Goal: Navigation & Orientation: Find specific page/section

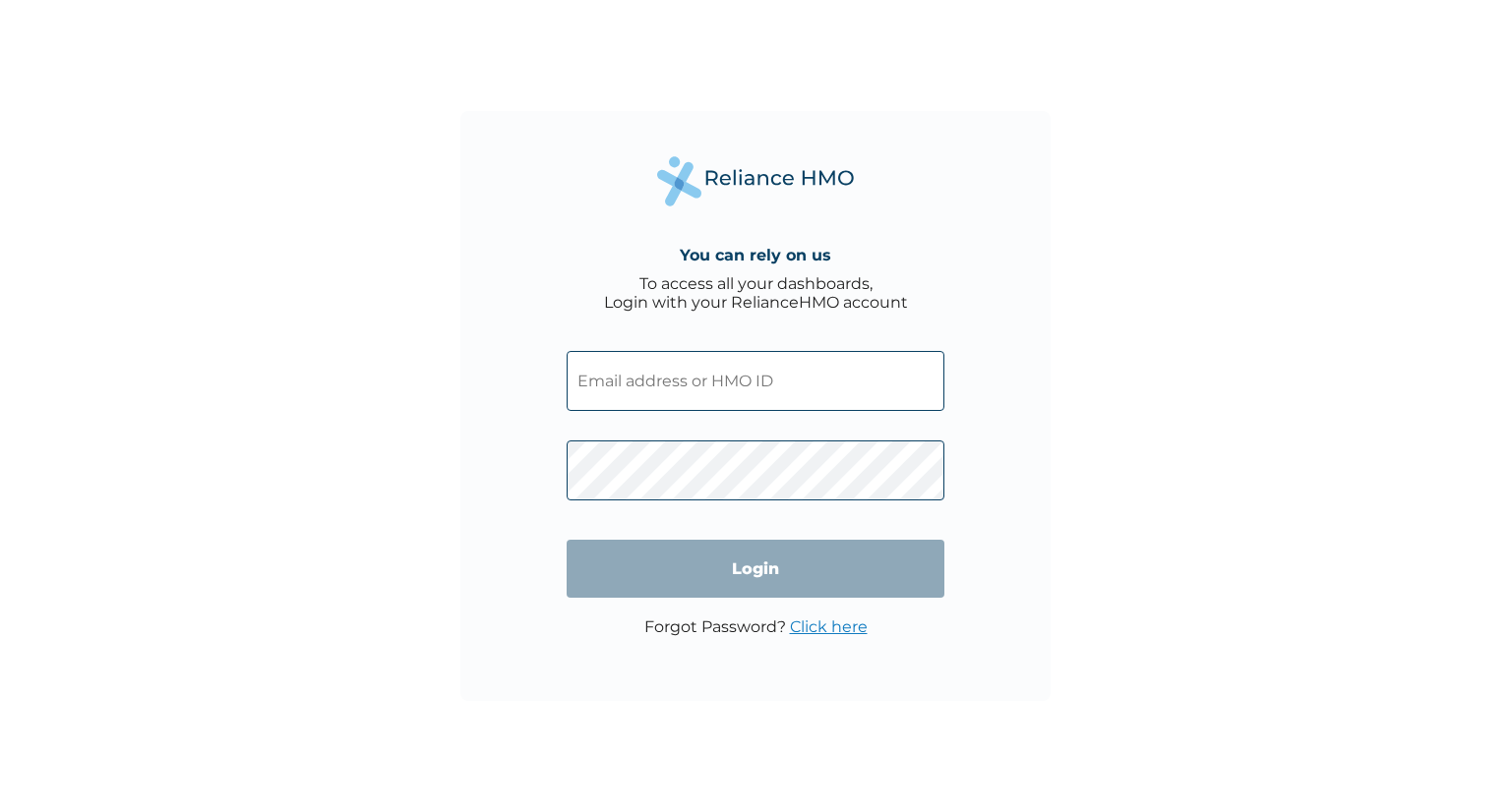
click at [683, 393] on input "text" at bounding box center [755, 381] width 377 height 60
paste input "OHT/13426/A"
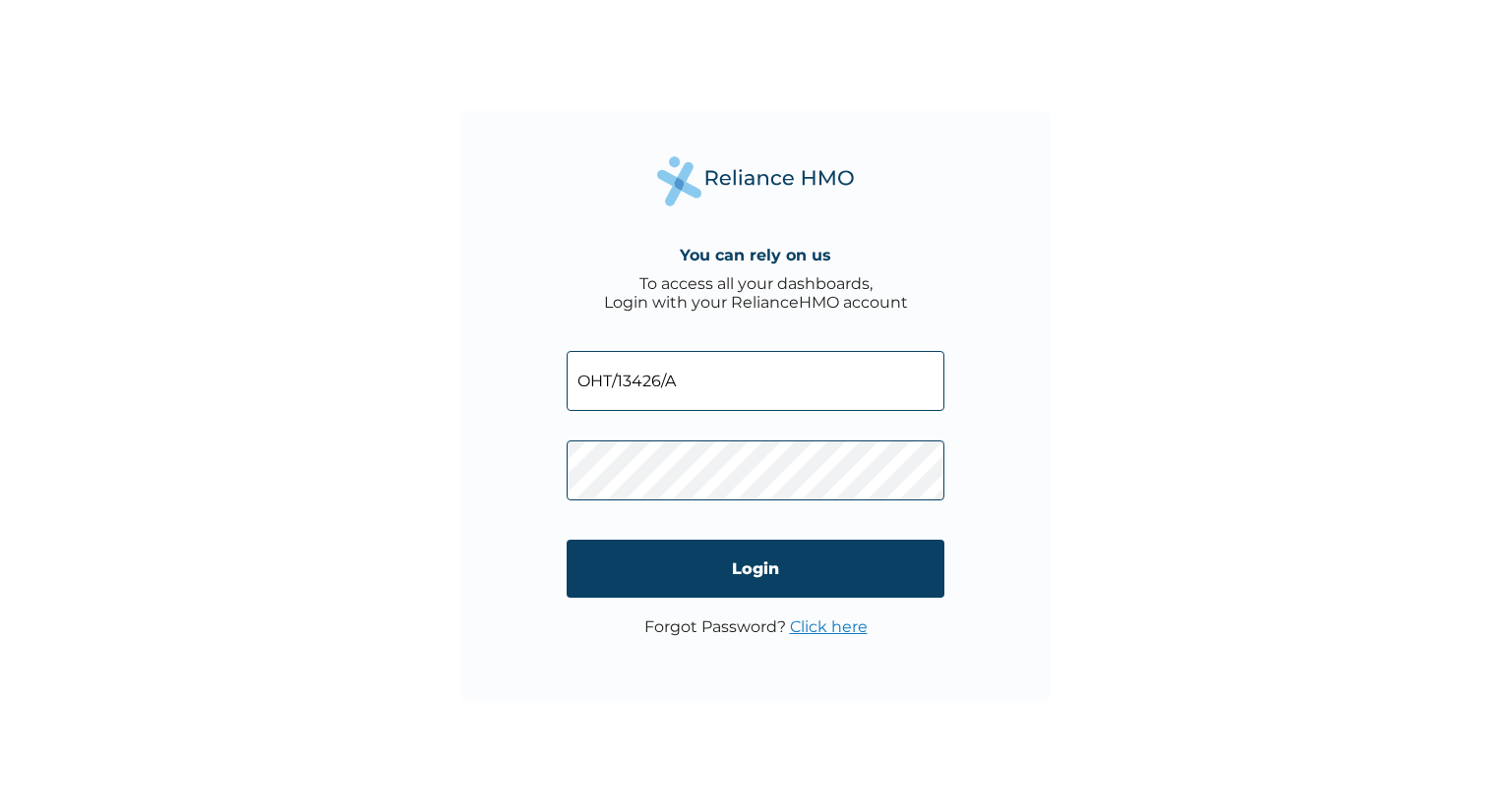
type input "OHT/13426/A"
click at [769, 580] on input "Login" at bounding box center [755, 569] width 377 height 58
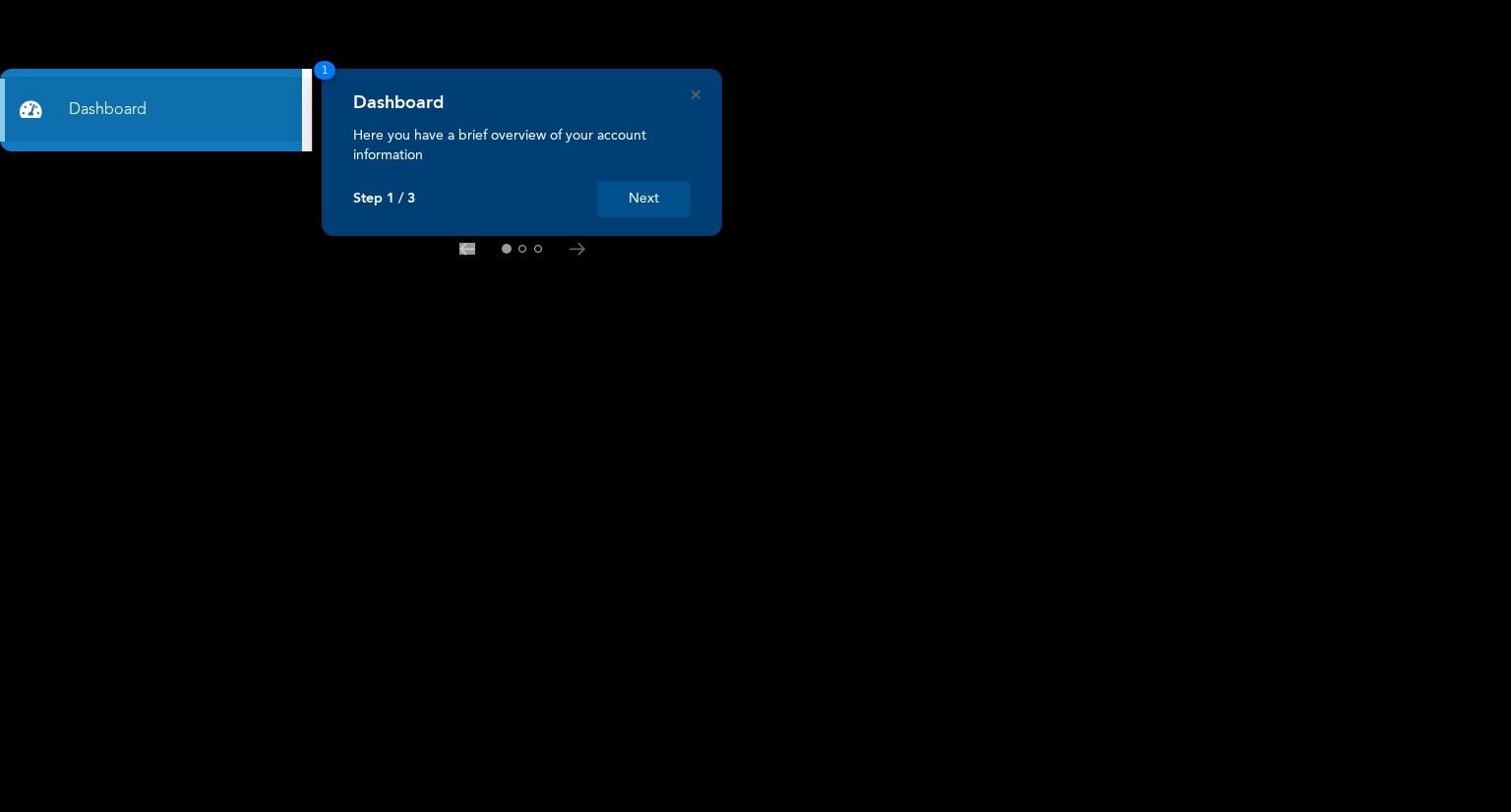
click at [637, 194] on button "Next" at bounding box center [644, 199] width 94 height 37
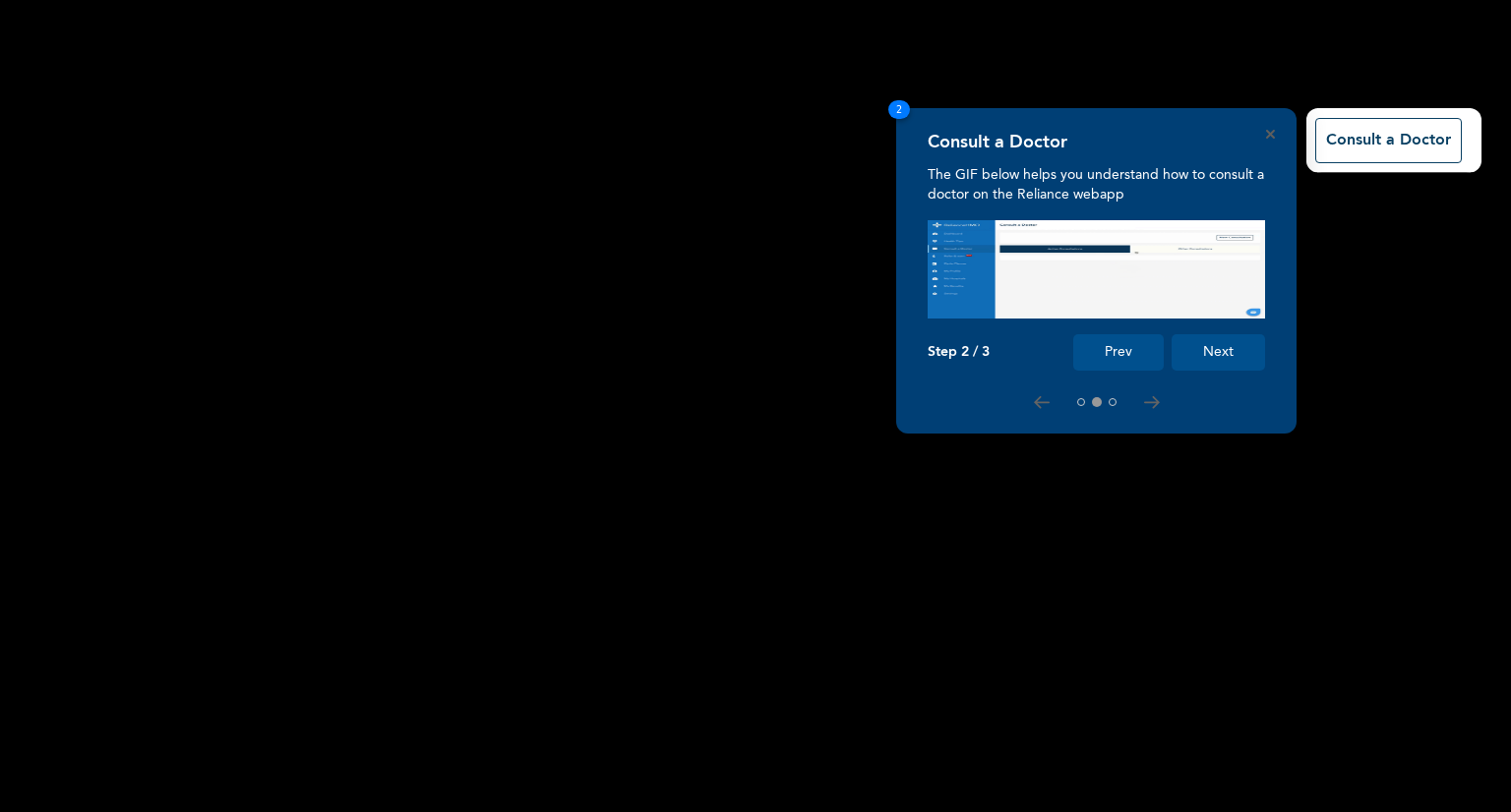
click at [1212, 358] on button "Next" at bounding box center [1218, 352] width 94 height 37
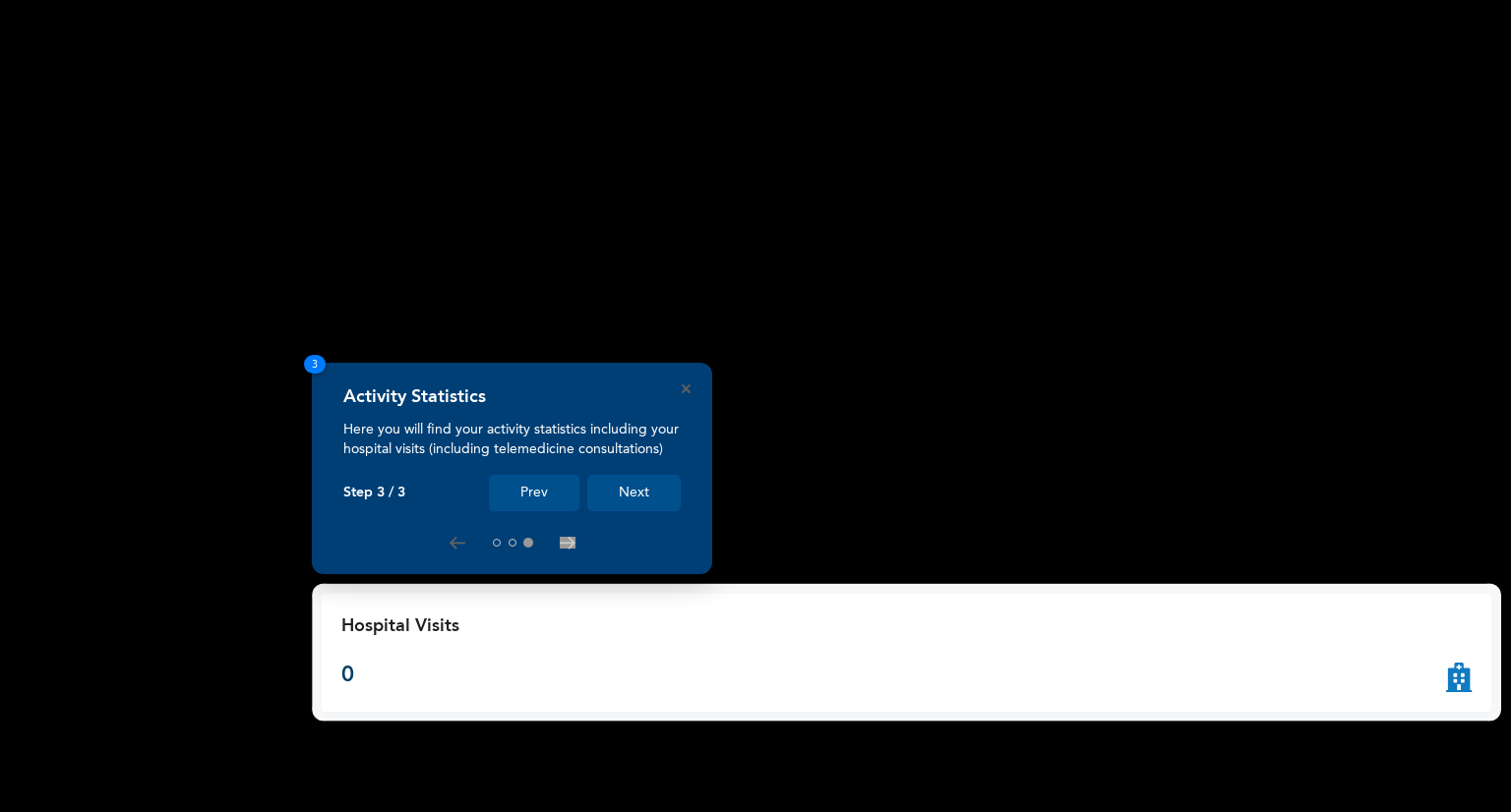
click at [644, 488] on button "Next" at bounding box center [634, 493] width 94 height 37
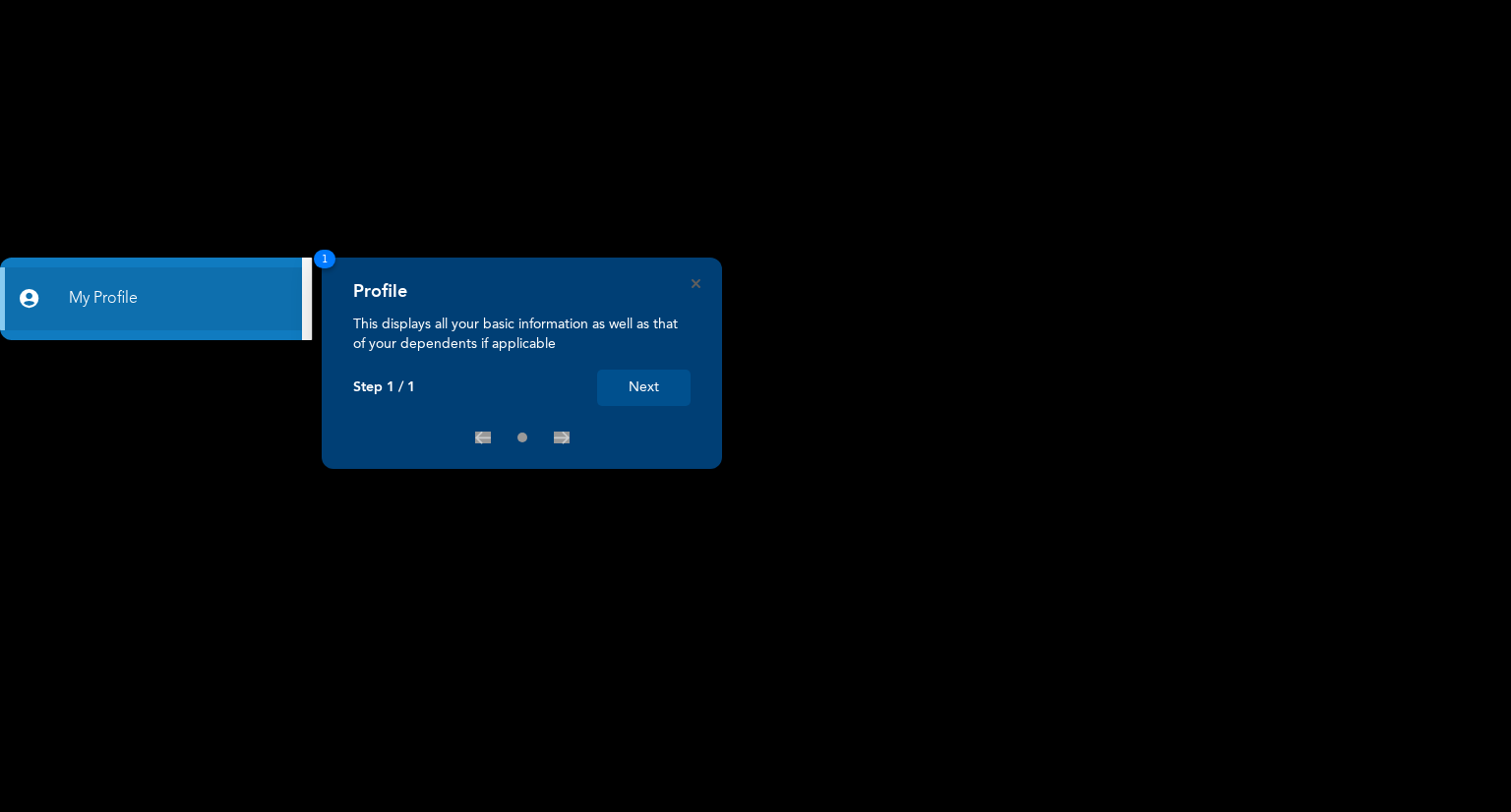
click at [640, 378] on button "Next" at bounding box center [644, 388] width 94 height 37
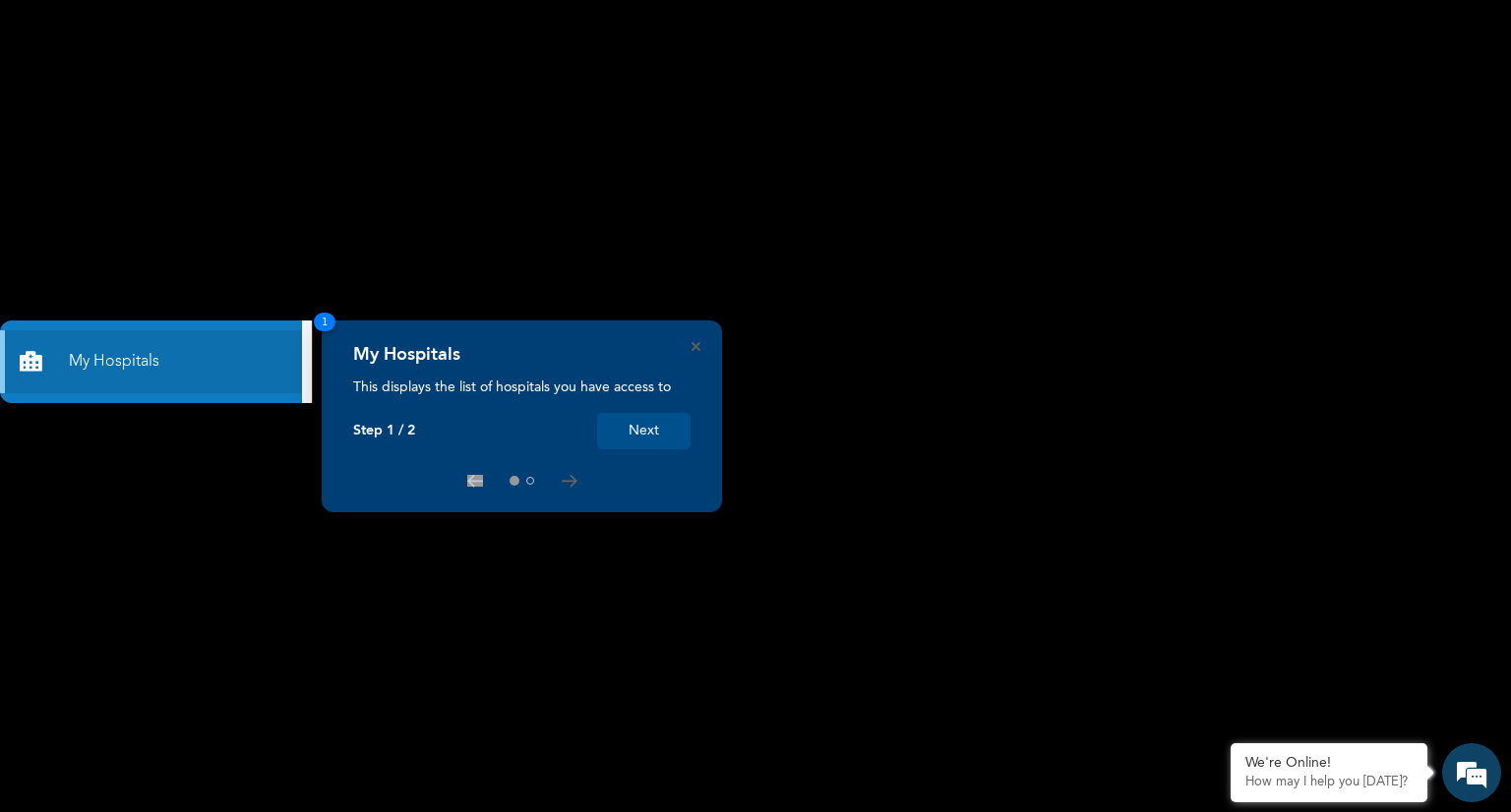
click at [655, 432] on button "Next" at bounding box center [644, 431] width 94 height 37
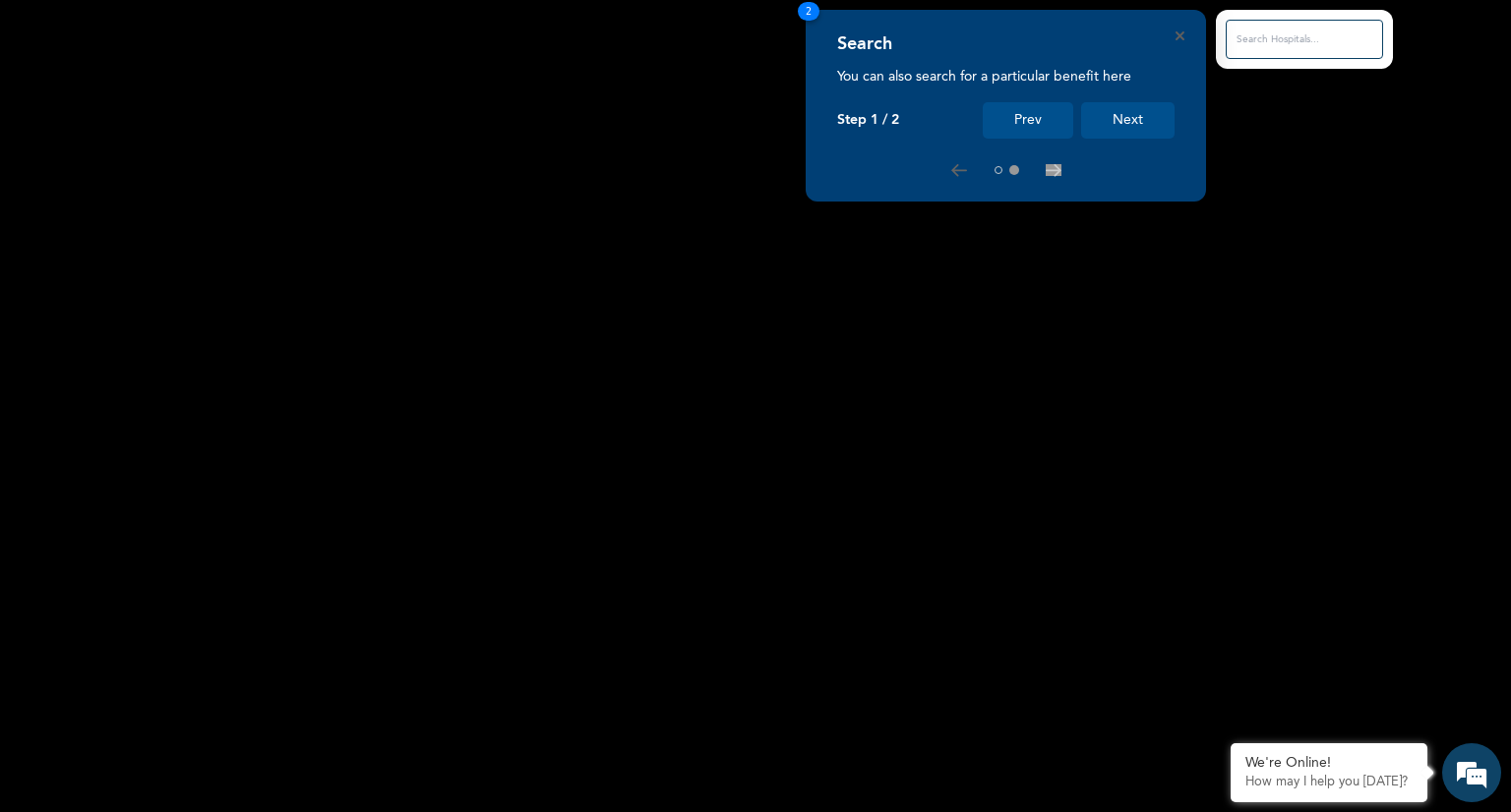
click at [1112, 115] on button "Next" at bounding box center [1128, 120] width 94 height 37
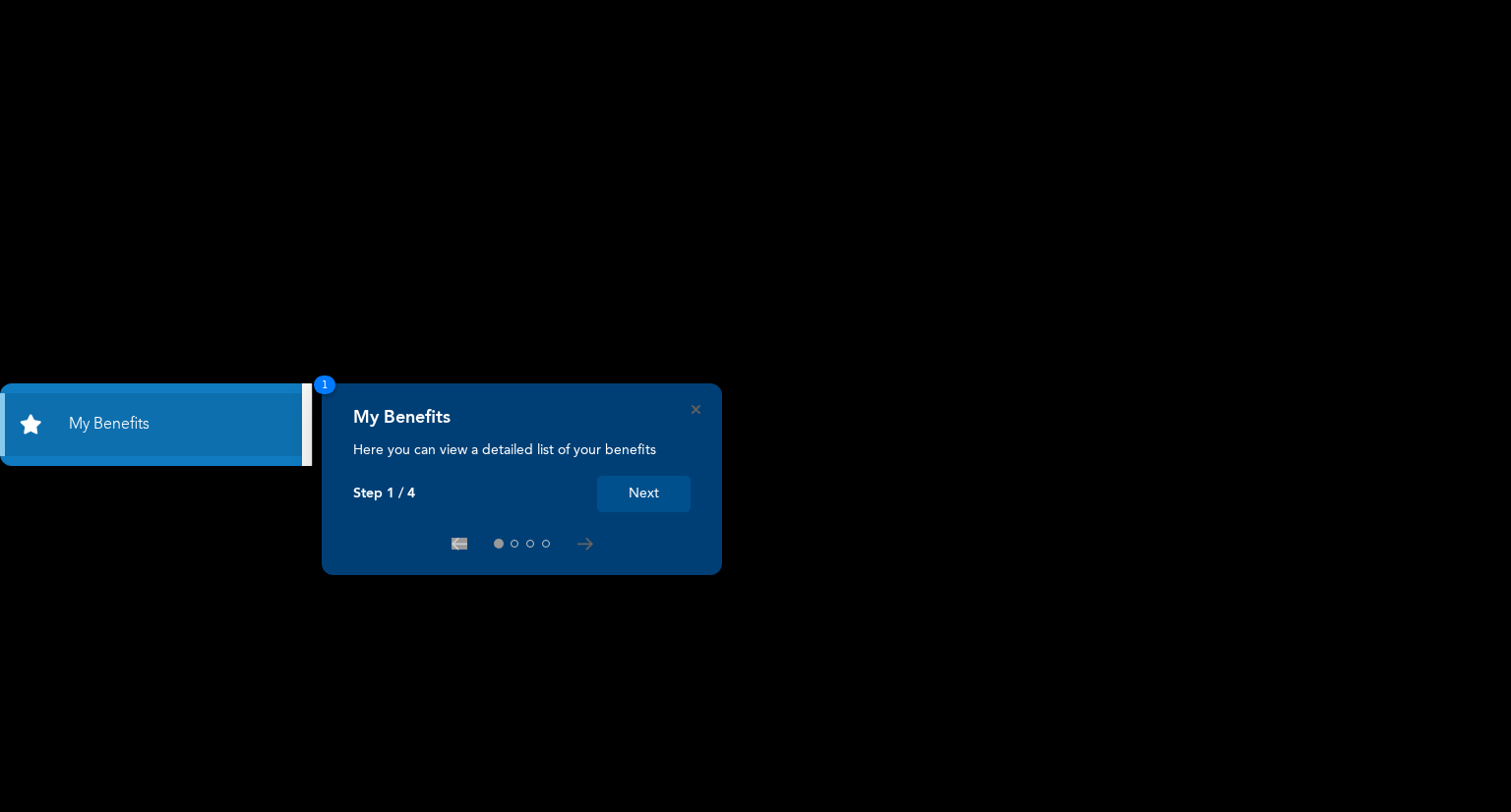
click at [658, 495] on button "Next" at bounding box center [644, 494] width 94 height 37
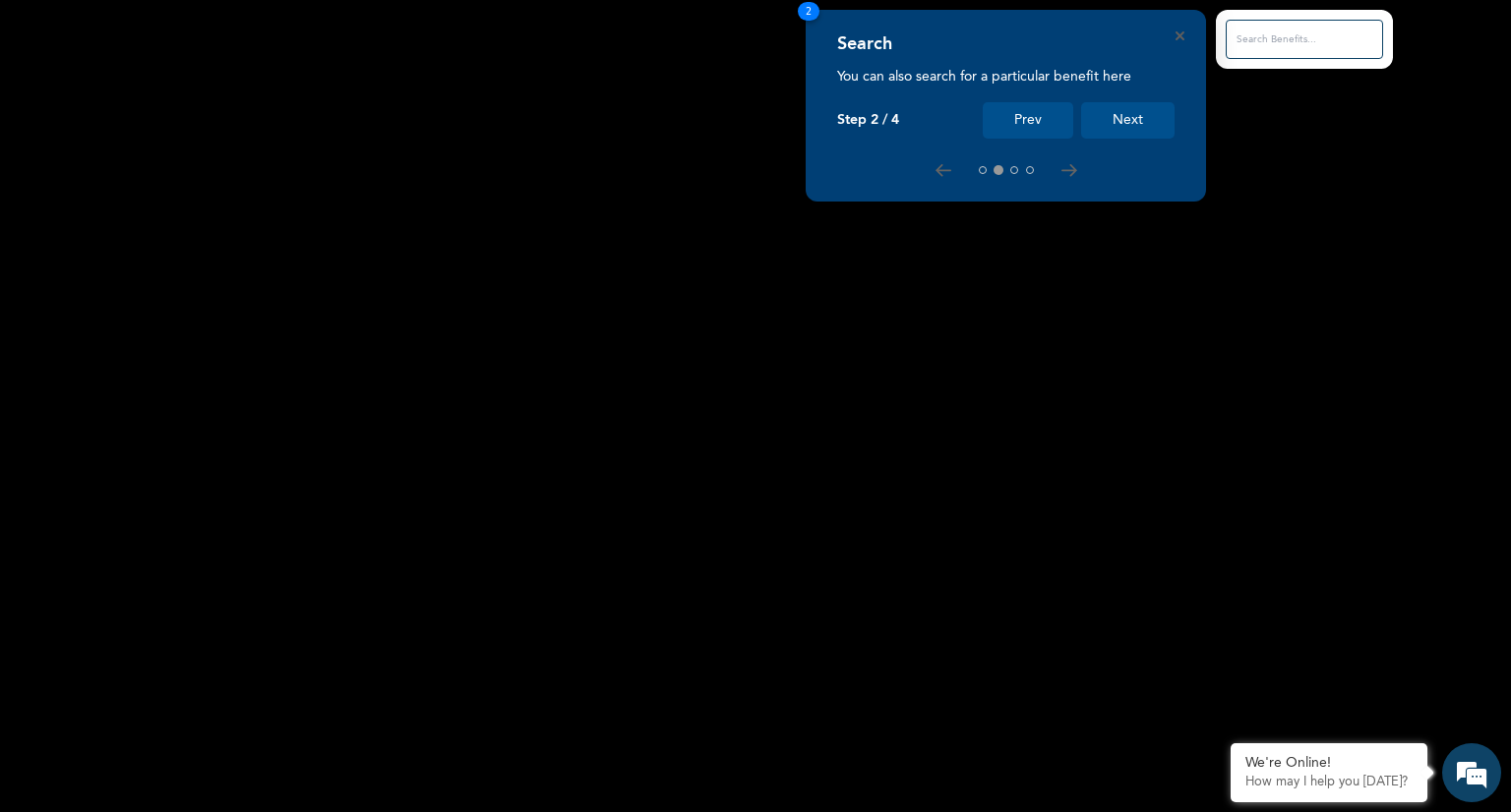
click at [1150, 126] on button "Next" at bounding box center [1128, 120] width 94 height 37
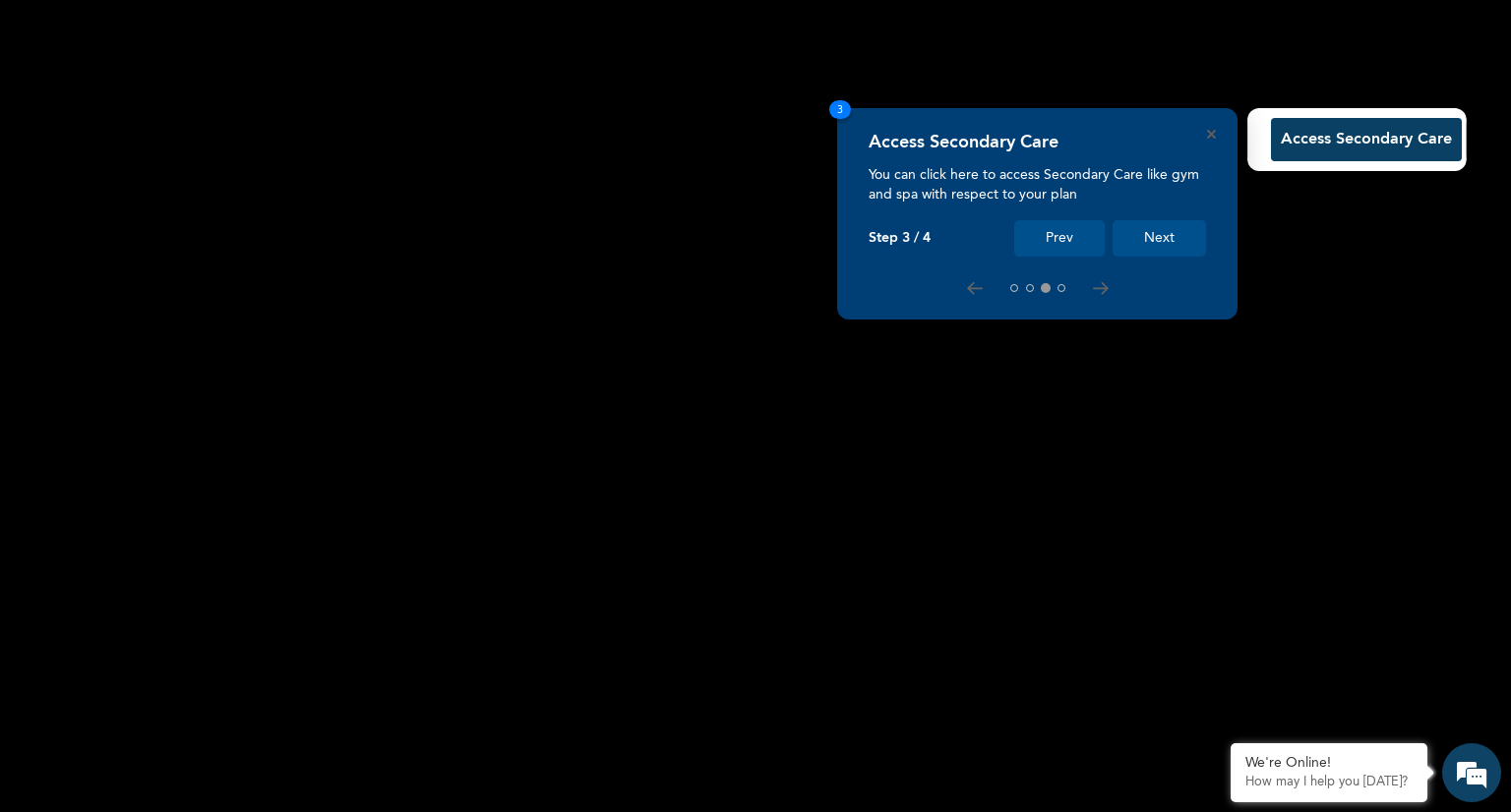
click at [1141, 245] on button "Next" at bounding box center [1160, 238] width 94 height 37
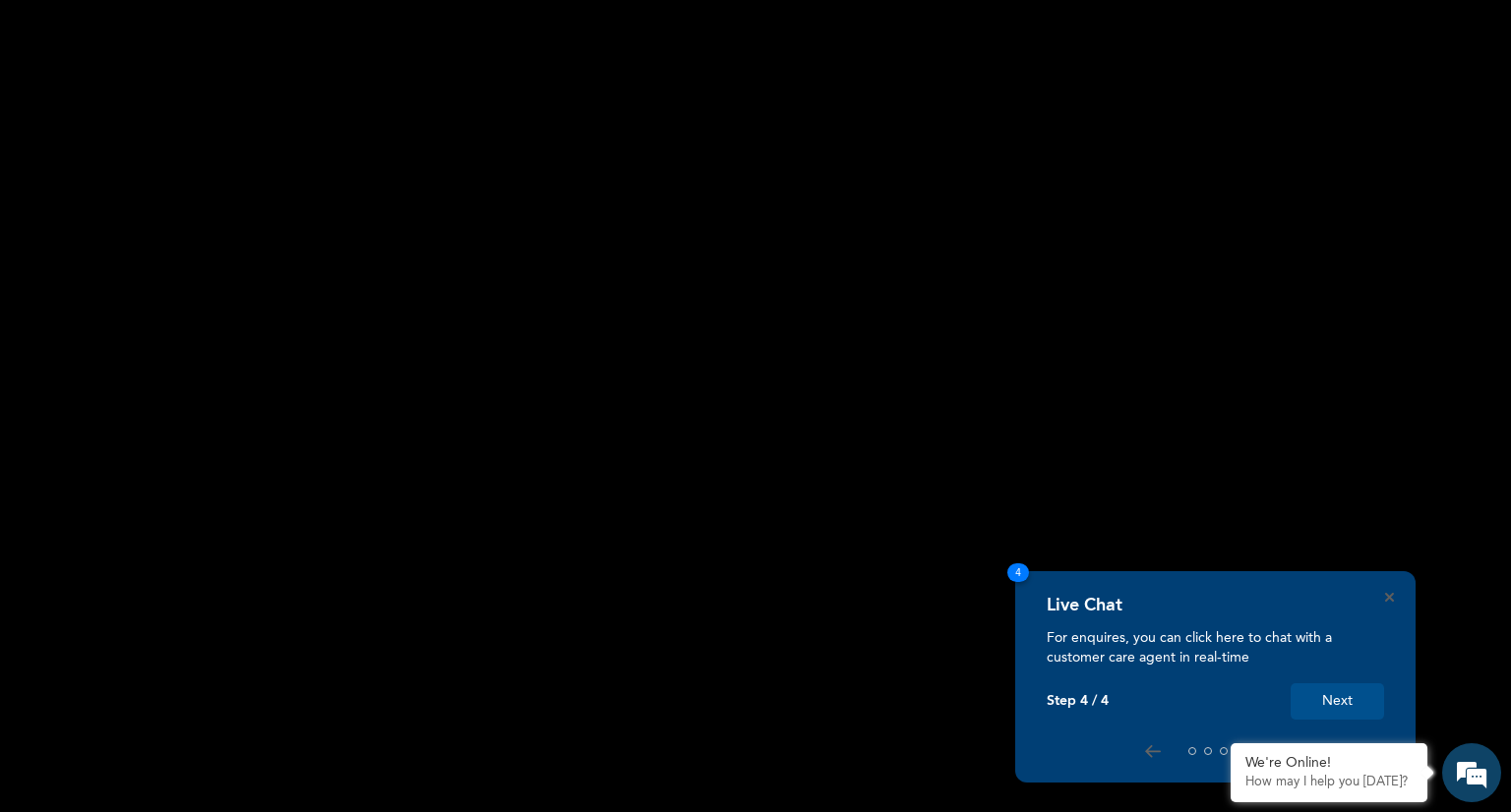
click at [1355, 690] on button "Next" at bounding box center [1337, 702] width 94 height 37
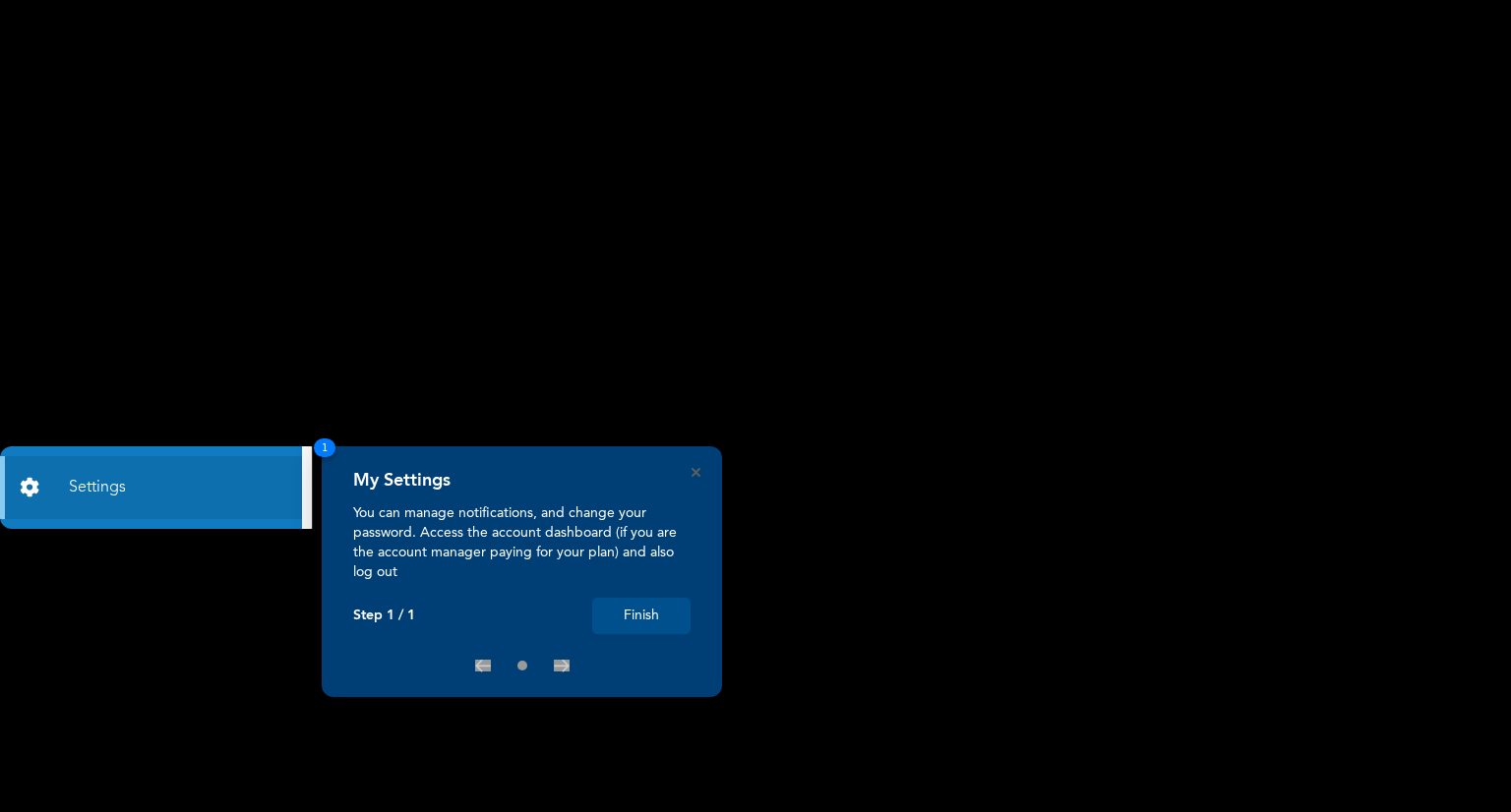
click at [639, 619] on button "Finish" at bounding box center [641, 616] width 99 height 37
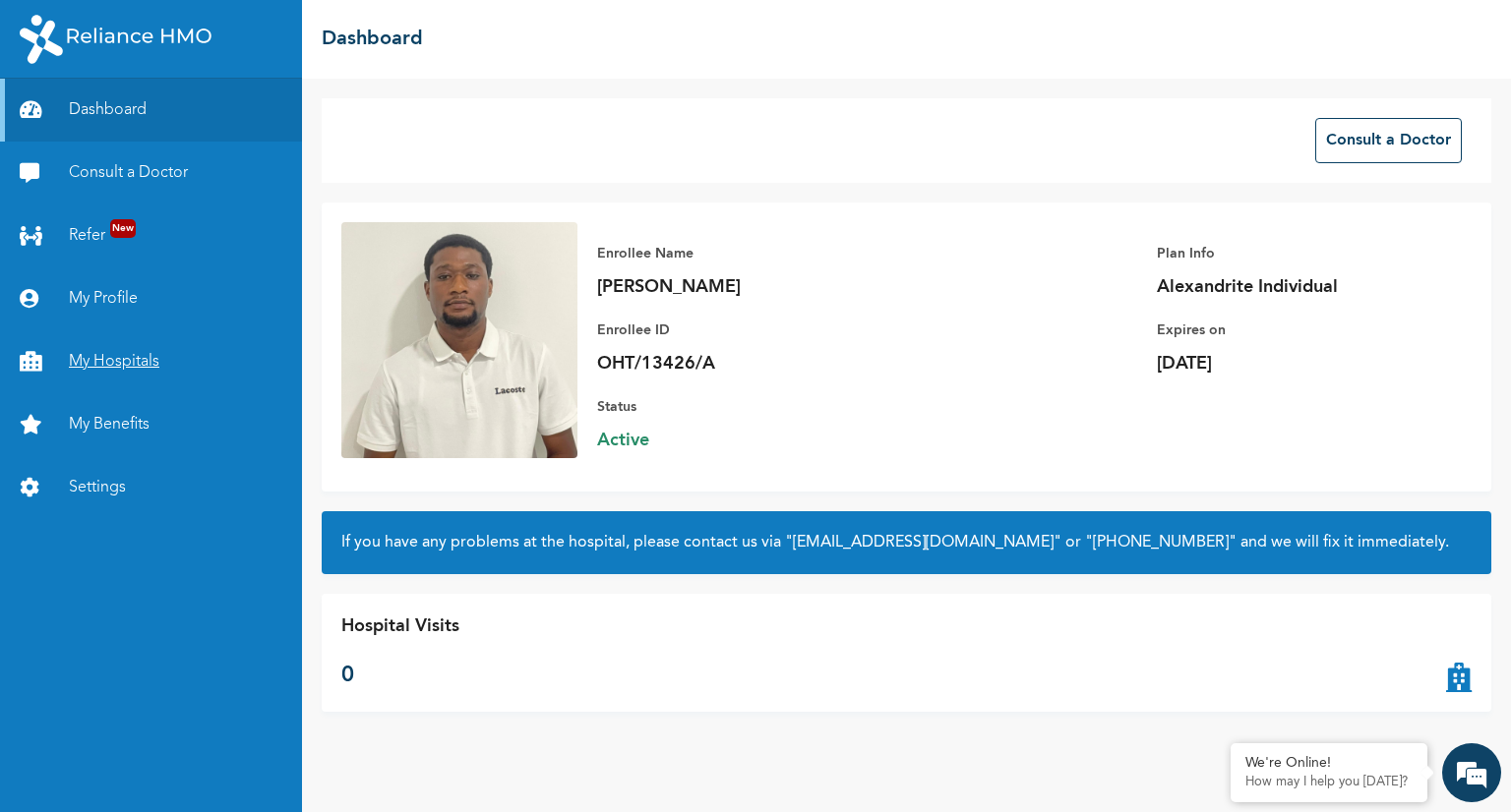
click at [122, 374] on link "My Hospitals" at bounding box center [150, 361] width 302 height 63
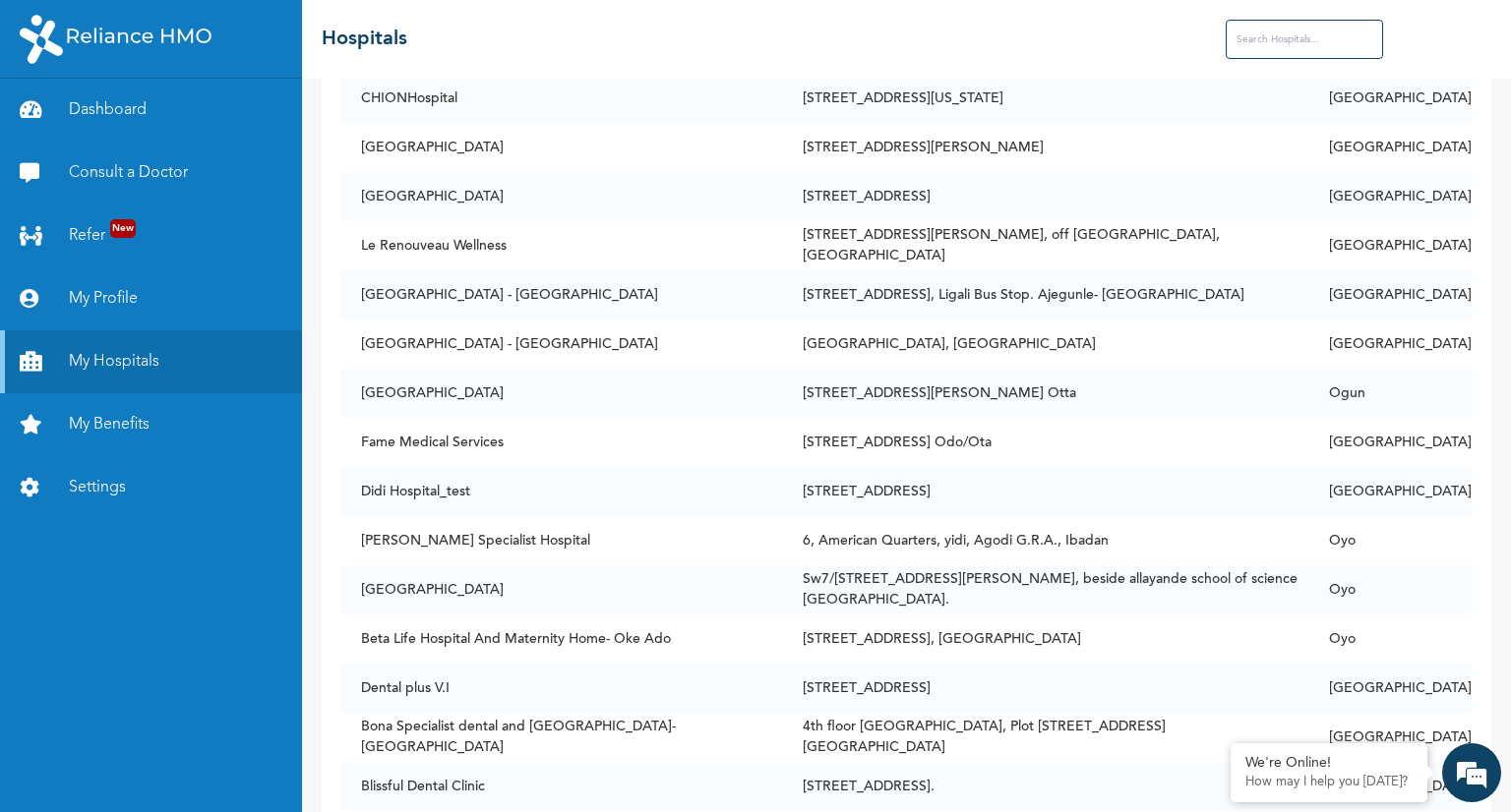
scroll to position [8698, 0]
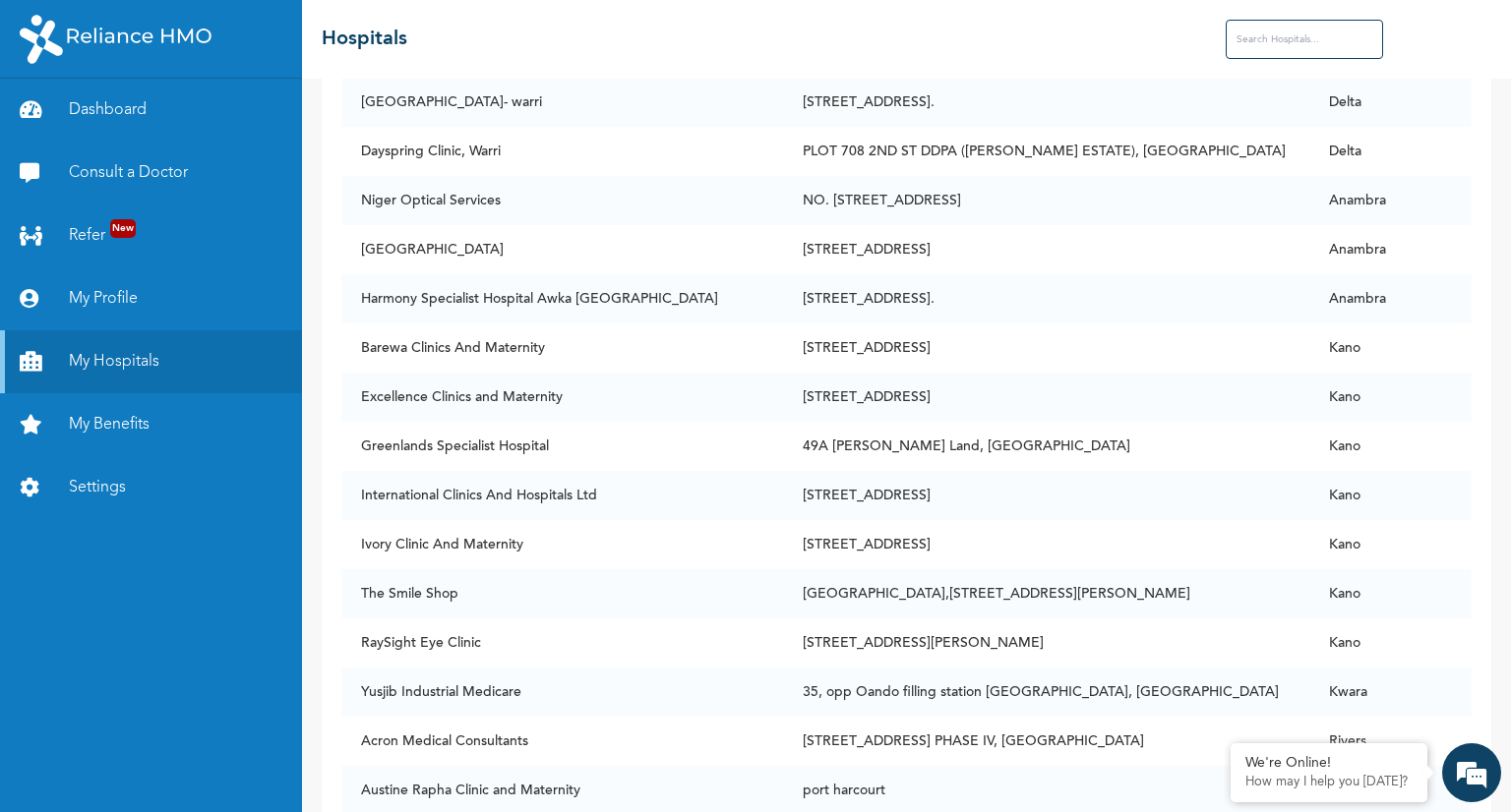
click at [529, 520] on td "Ivory Clinic And Maternity" at bounding box center [562, 544] width 442 height 49
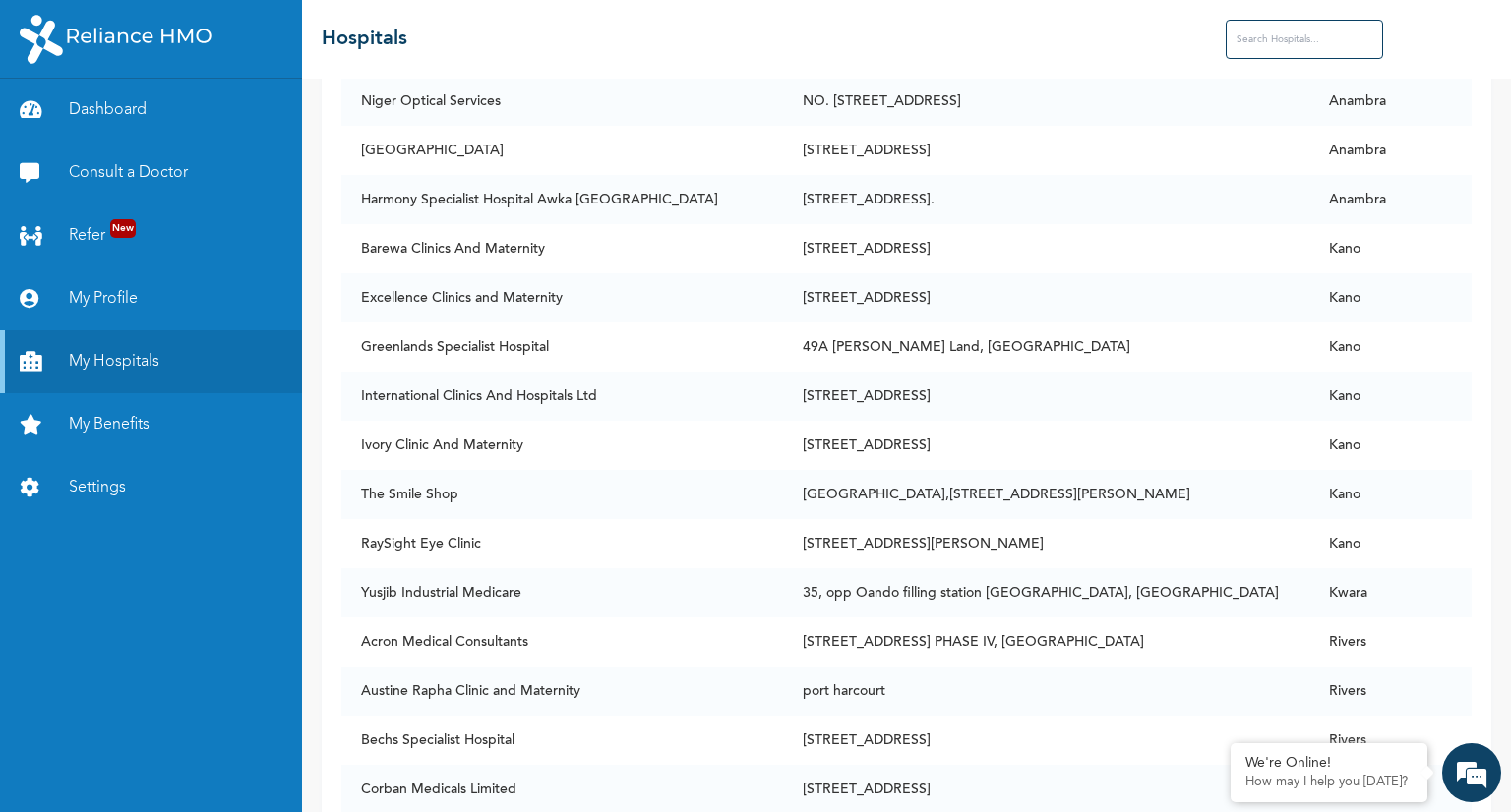
scroll to position [11955, 0]
click at [464, 517] on td "RaySight Eye Clinic" at bounding box center [562, 541] width 442 height 49
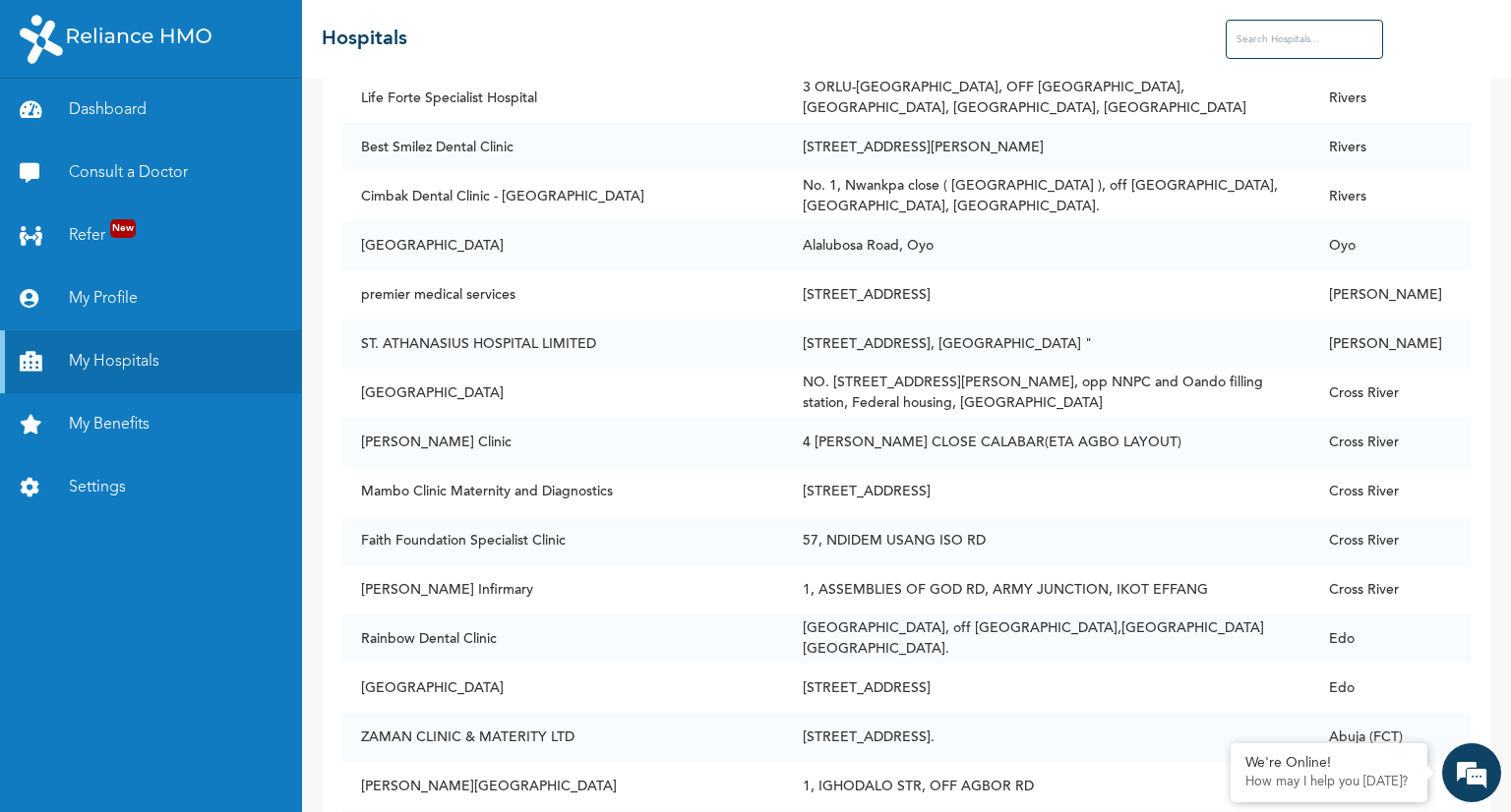
scroll to position [21087, 0]
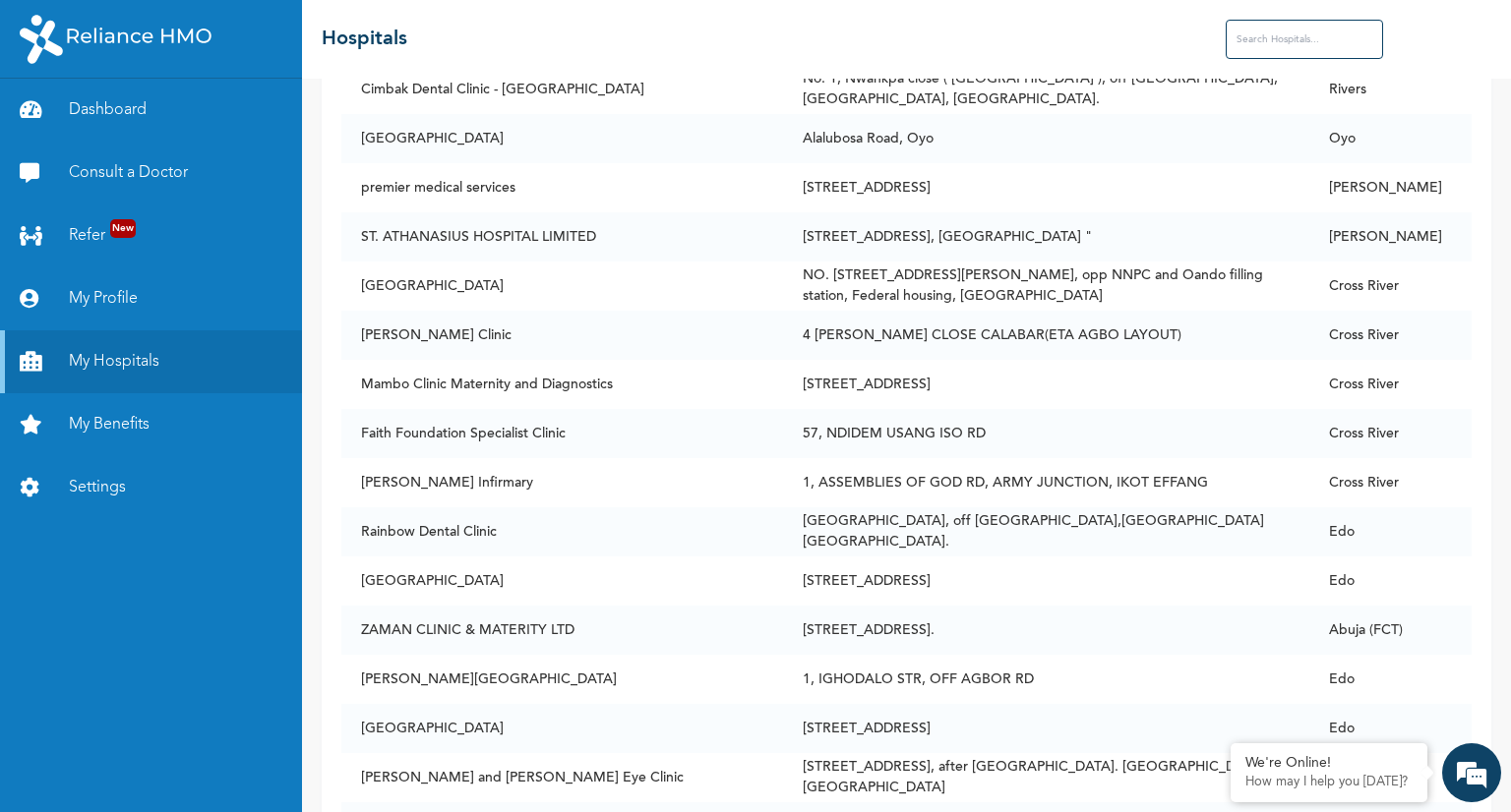
click at [1272, 38] on input "text" at bounding box center [1304, 40] width 157 height 40
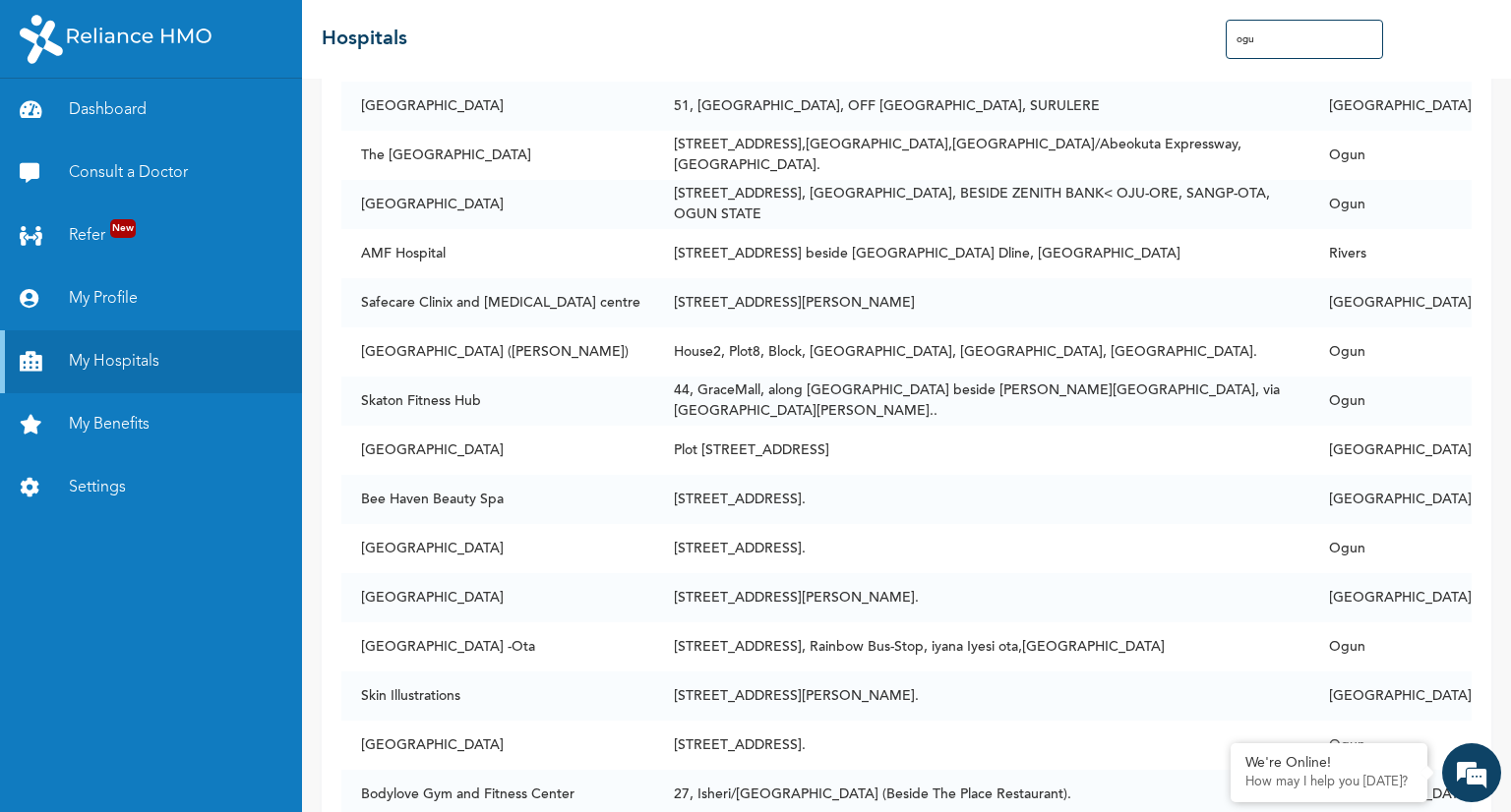
scroll to position [10963, 0]
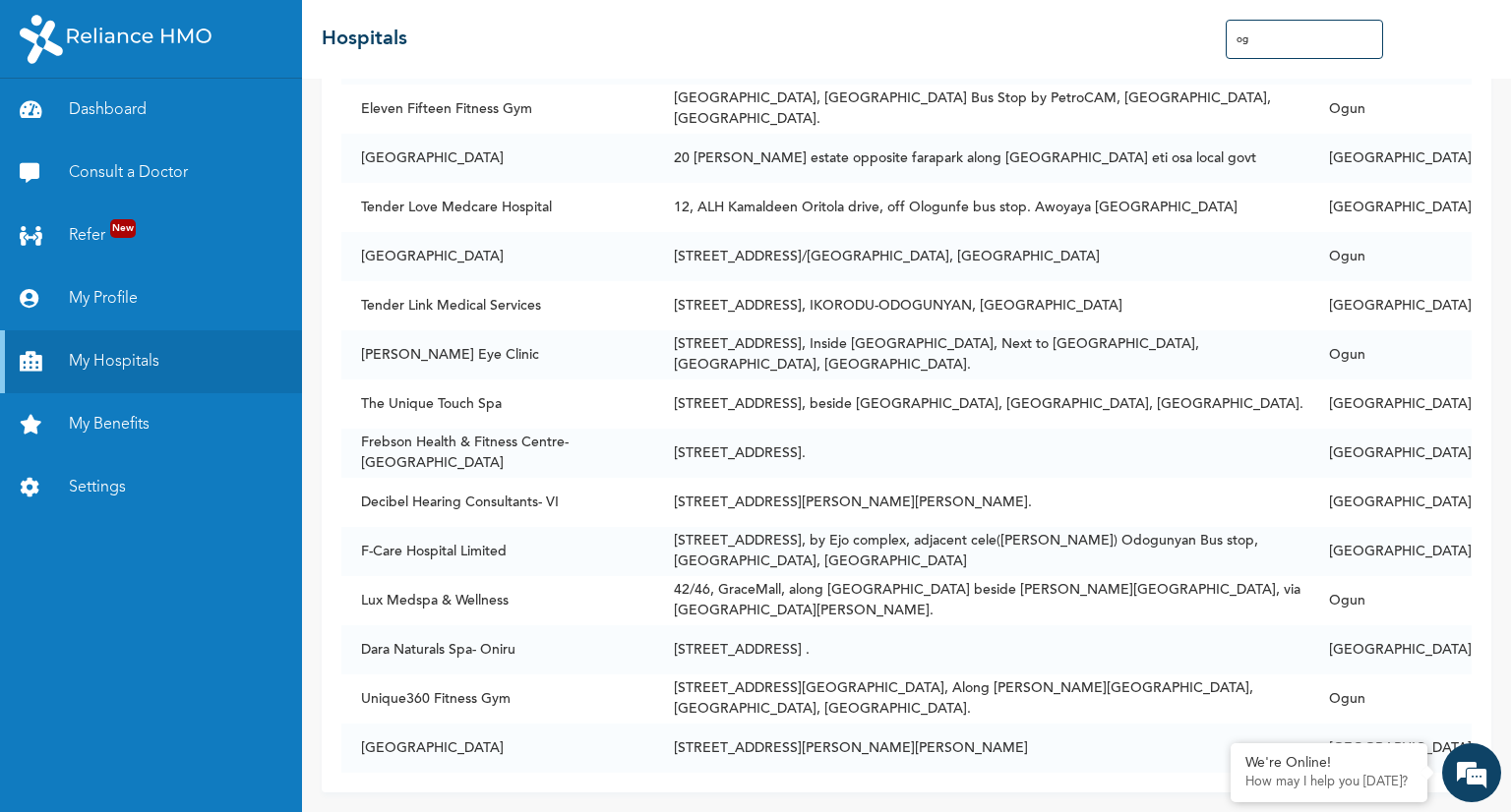
type input "o"
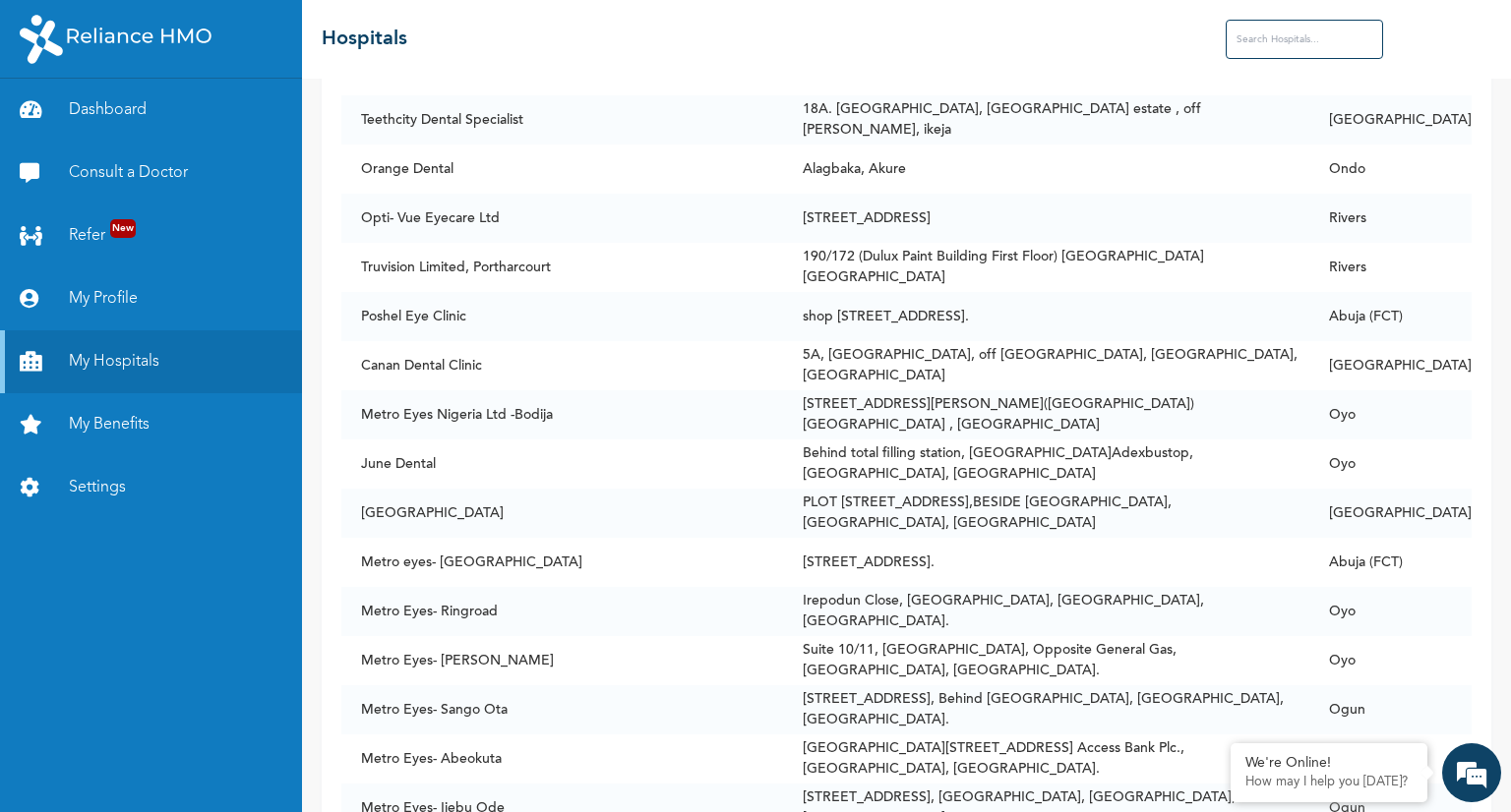
scroll to position [22487, 0]
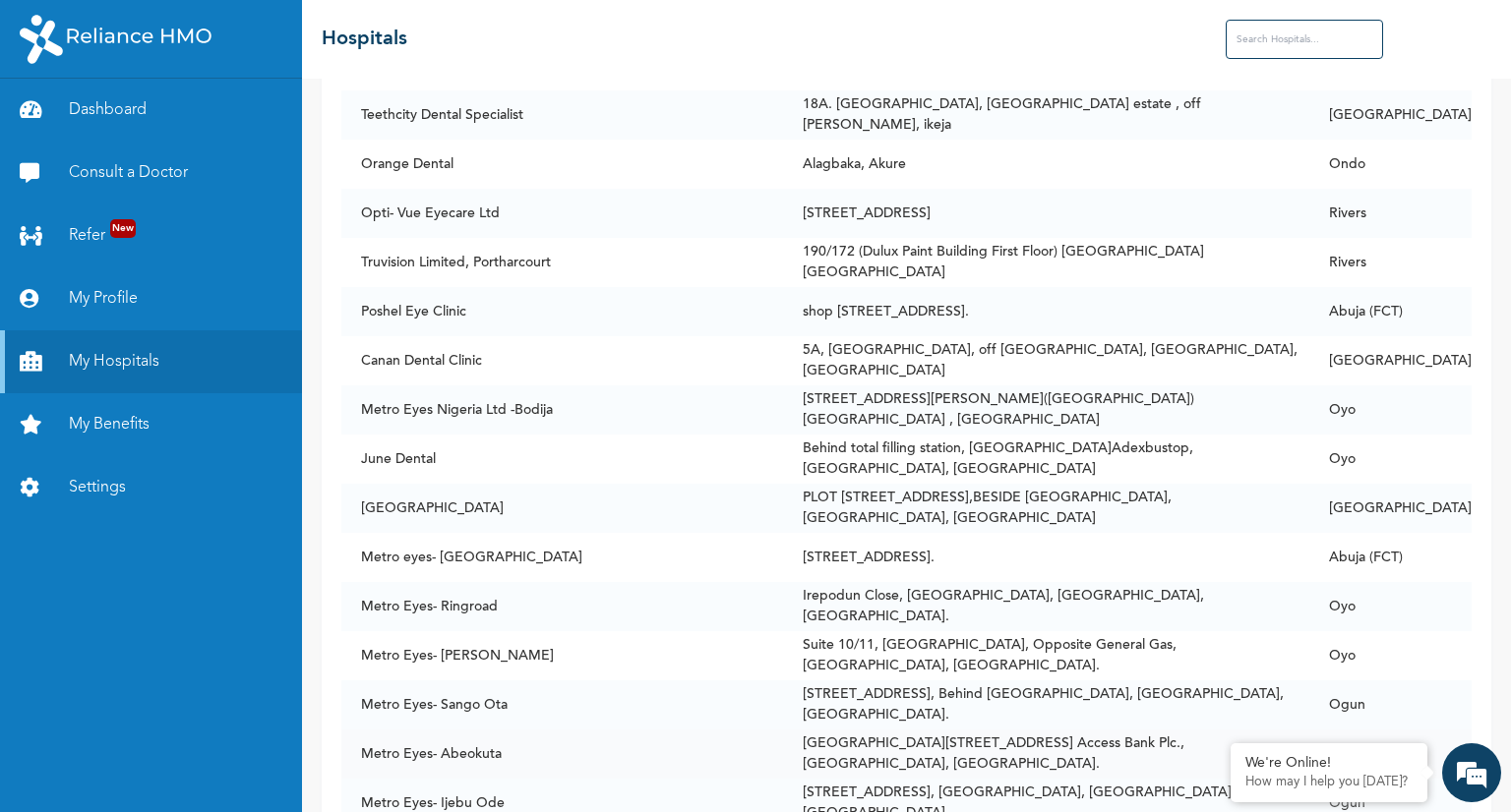
click at [485, 729] on td "Metro Eyes- Abeokuta" at bounding box center [562, 753] width 442 height 49
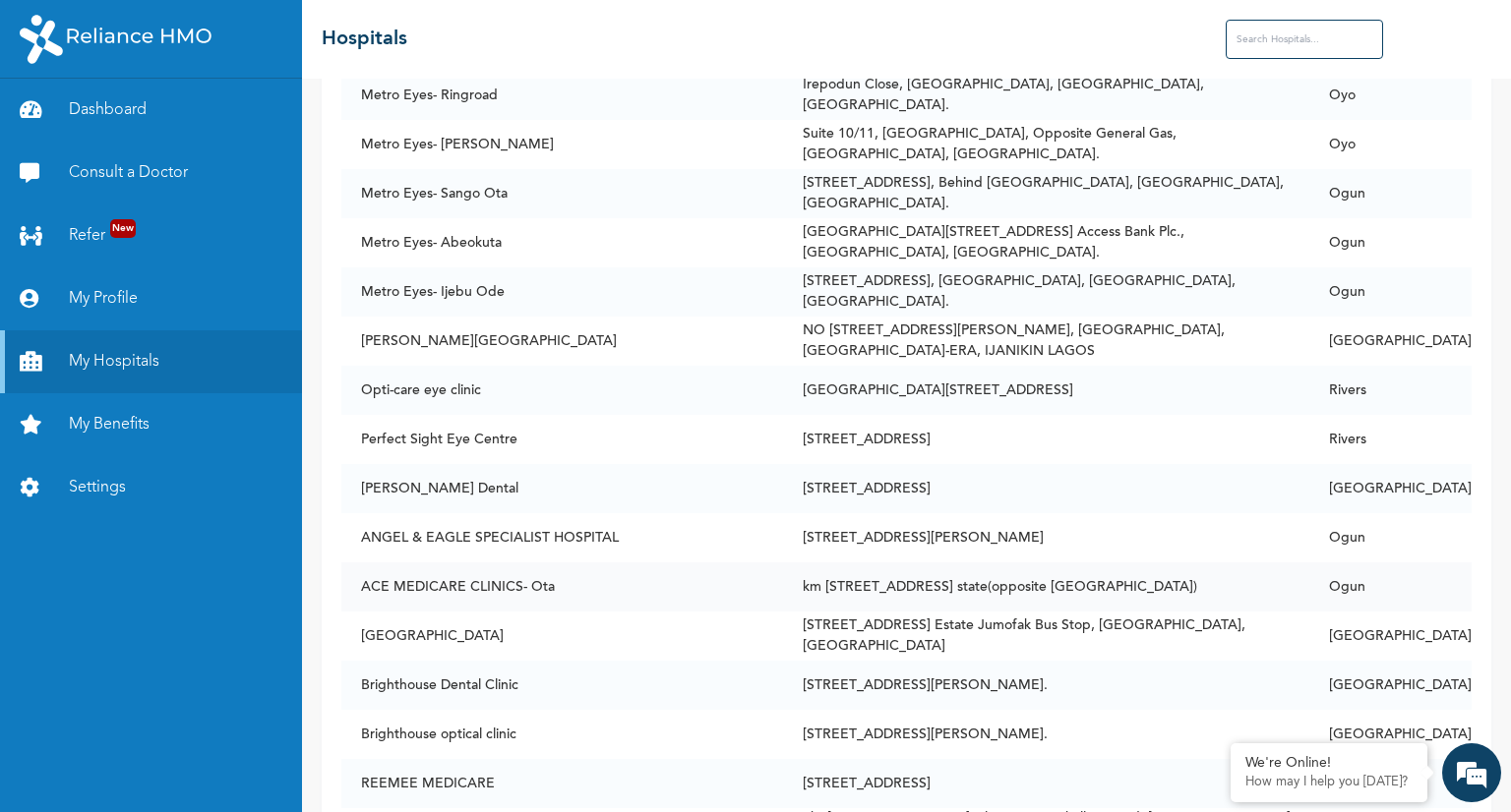
scroll to position [22999, 0]
